Goal: Information Seeking & Learning: Learn about a topic

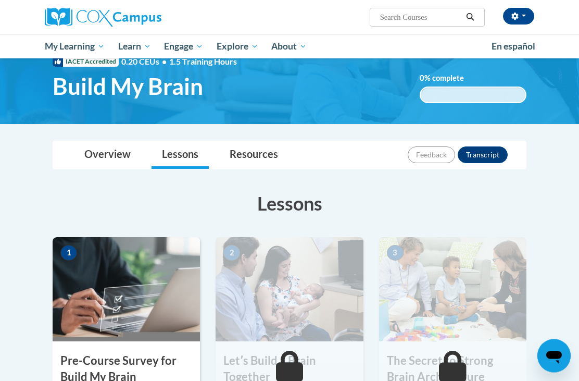
scroll to position [35, 0]
click at [0, 0] on link "All Courses" at bounding box center [0, 0] width 0 height 0
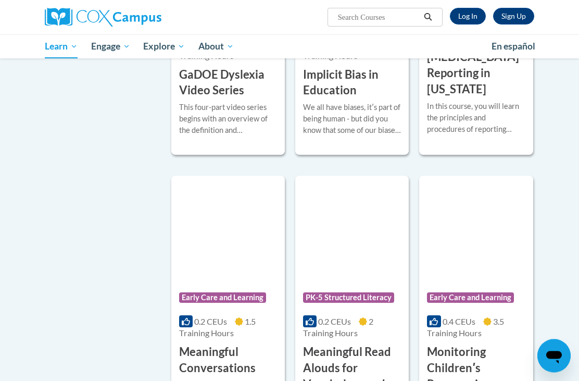
scroll to position [1555, 0]
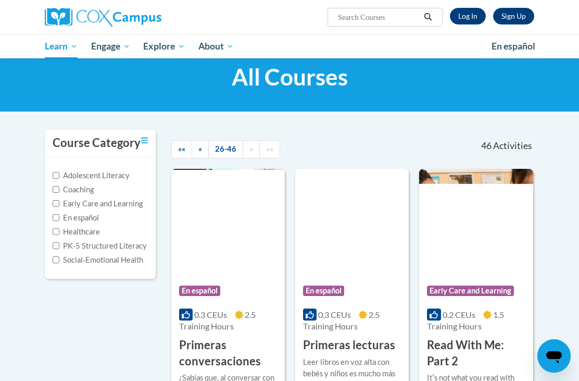
scroll to position [0, 0]
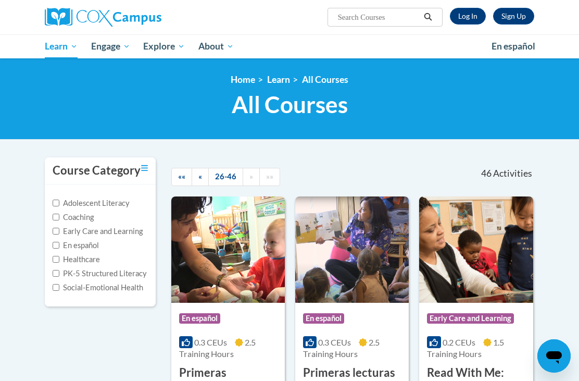
click at [203, 171] on link "«" at bounding box center [200, 177] width 17 height 18
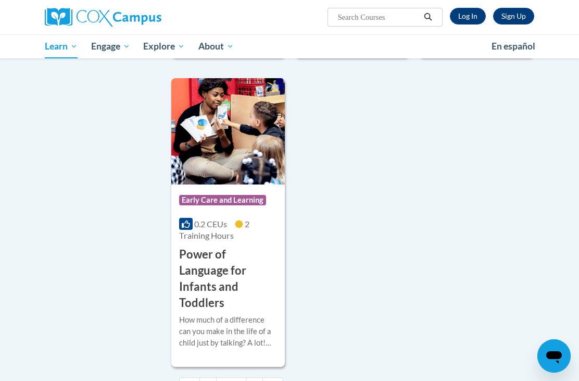
scroll to position [2673, 0]
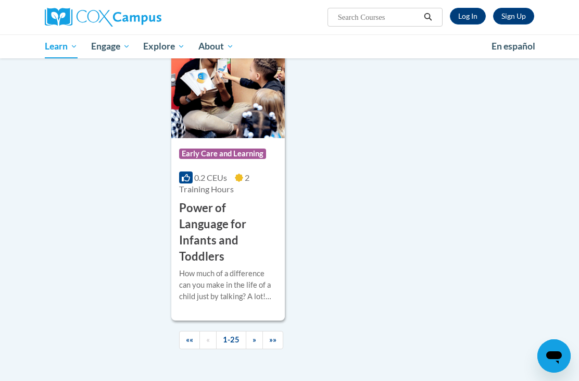
click at [253, 335] on span "»" at bounding box center [255, 339] width 4 height 9
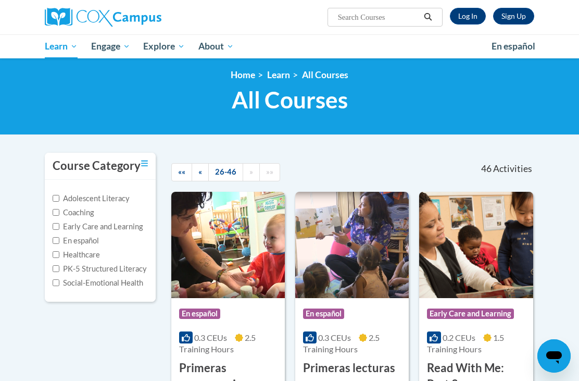
scroll to position [0, 0]
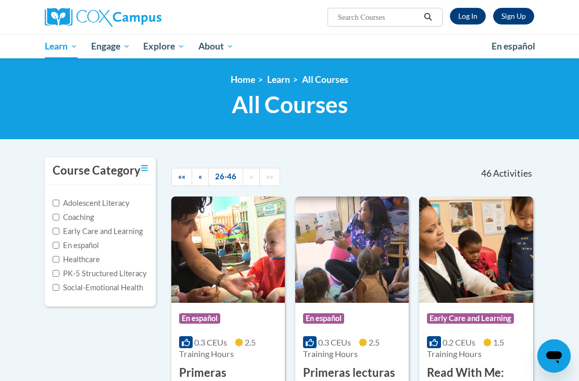
click at [201, 181] on link "«" at bounding box center [200, 177] width 17 height 18
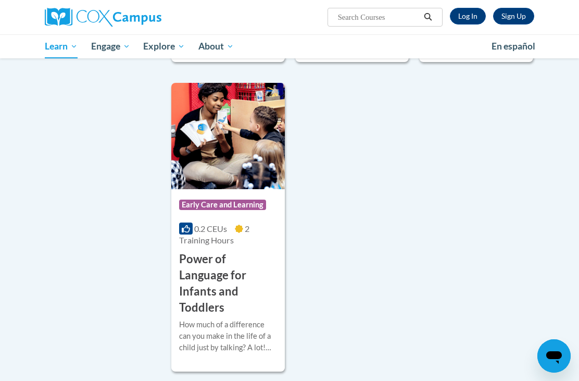
scroll to position [2625, 0]
